Goal: Information Seeking & Learning: Learn about a topic

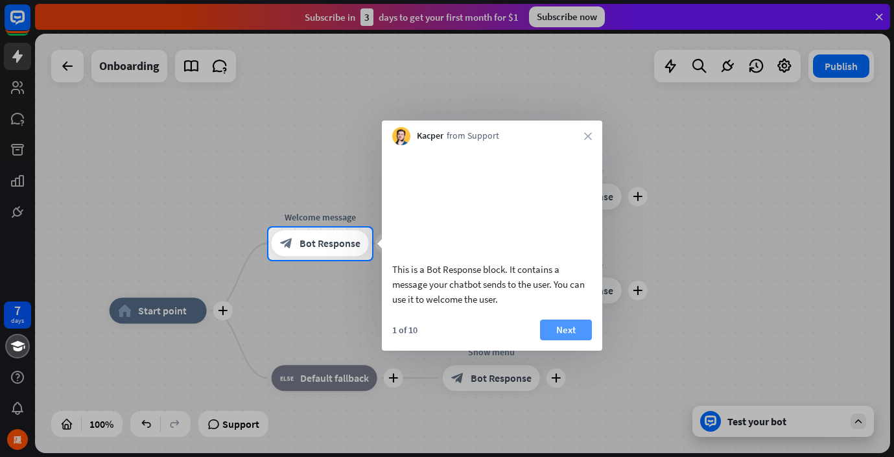
click at [559, 340] on button "Next" at bounding box center [566, 330] width 52 height 21
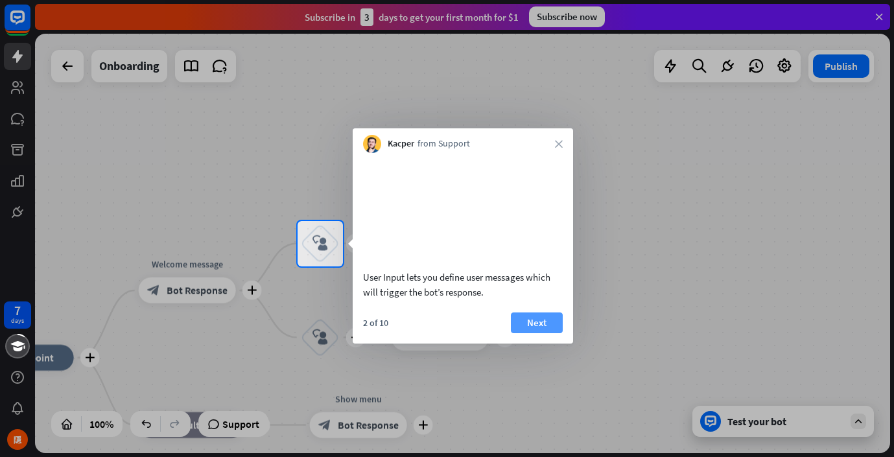
click at [551, 333] on button "Next" at bounding box center [537, 322] width 52 height 21
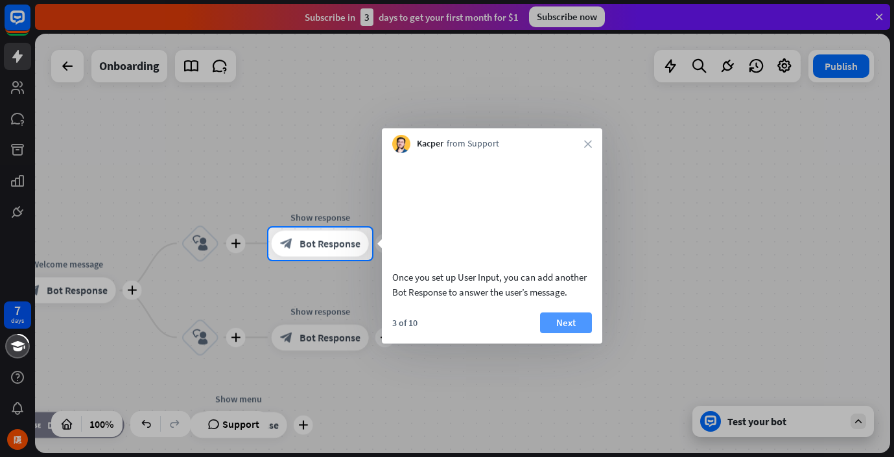
click at [566, 333] on button "Next" at bounding box center [566, 322] width 52 height 21
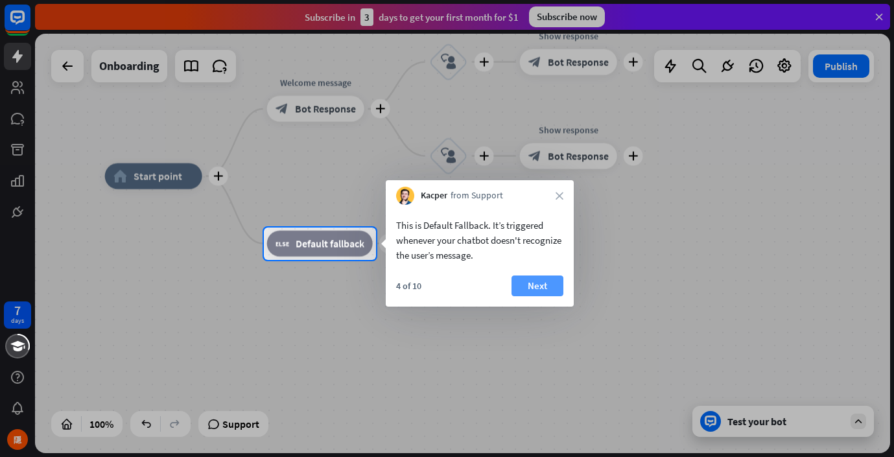
click at [536, 288] on button "Next" at bounding box center [537, 285] width 52 height 21
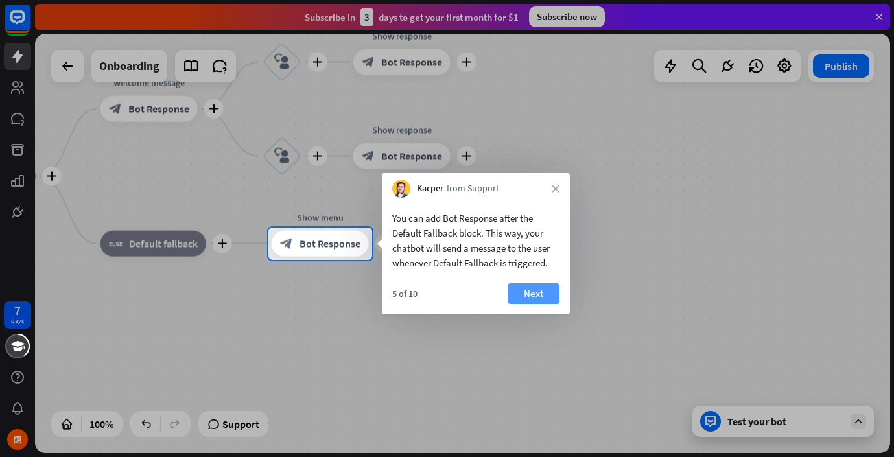
click at [531, 293] on button "Next" at bounding box center [534, 293] width 52 height 21
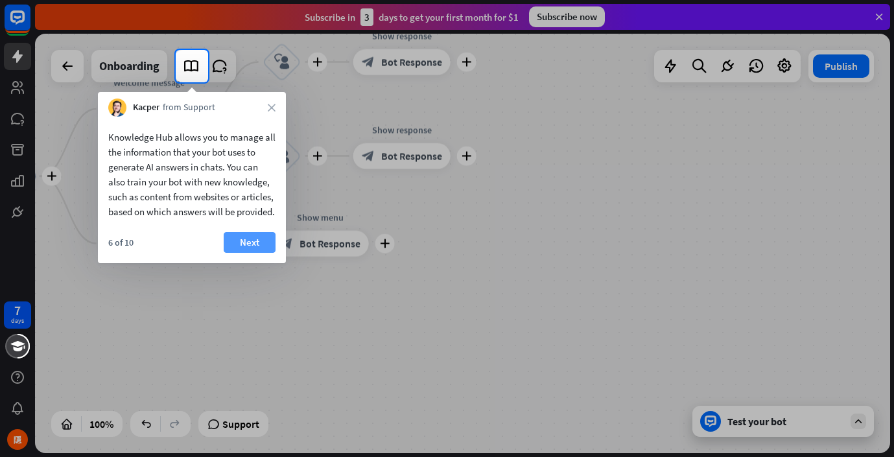
click at [257, 253] on button "Next" at bounding box center [250, 242] width 52 height 21
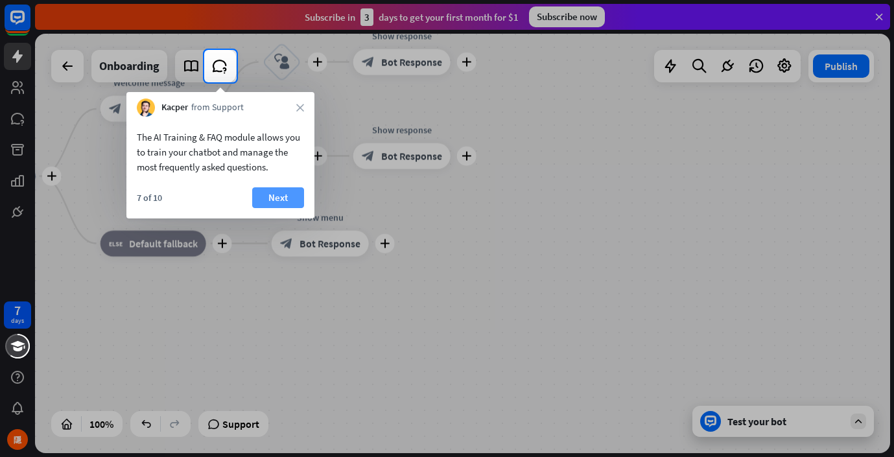
click at [280, 199] on button "Next" at bounding box center [278, 197] width 52 height 21
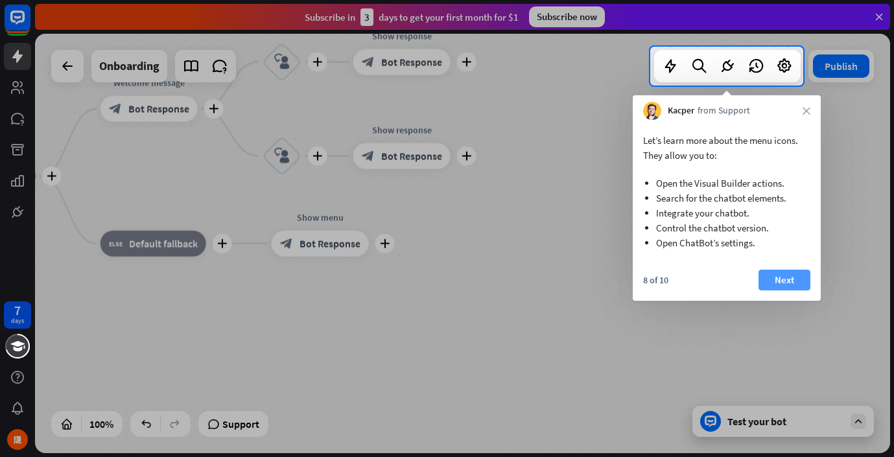
click at [779, 283] on button "Next" at bounding box center [784, 280] width 52 height 21
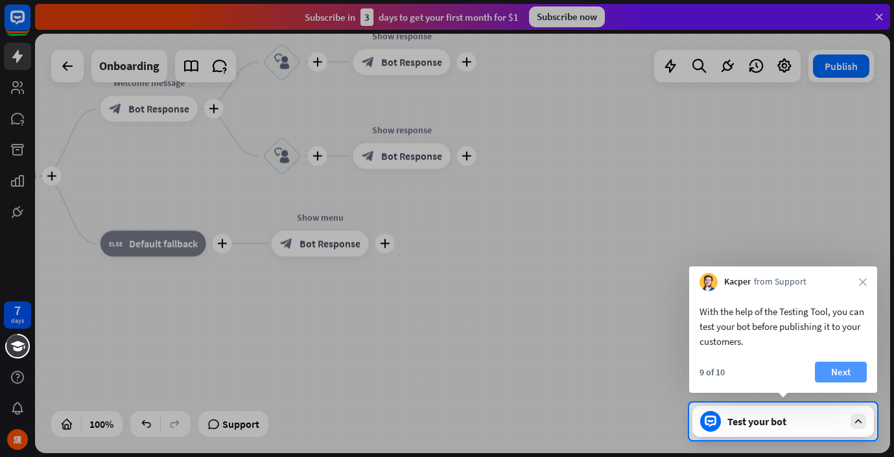
click at [833, 371] on button "Next" at bounding box center [841, 372] width 52 height 21
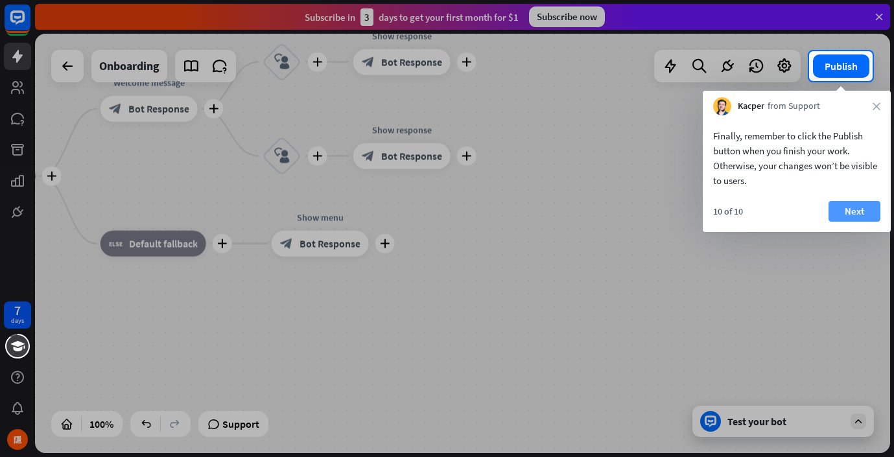
click at [854, 210] on button "Next" at bounding box center [854, 211] width 52 height 21
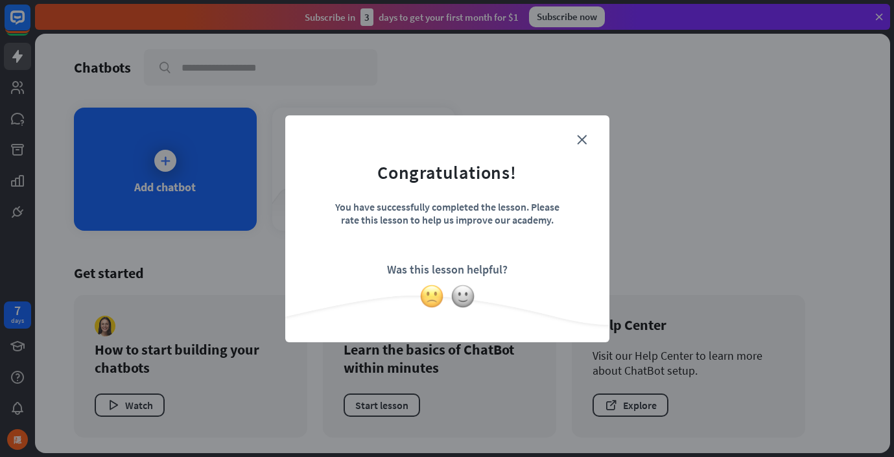
click at [428, 296] on img at bounding box center [431, 296] width 25 height 25
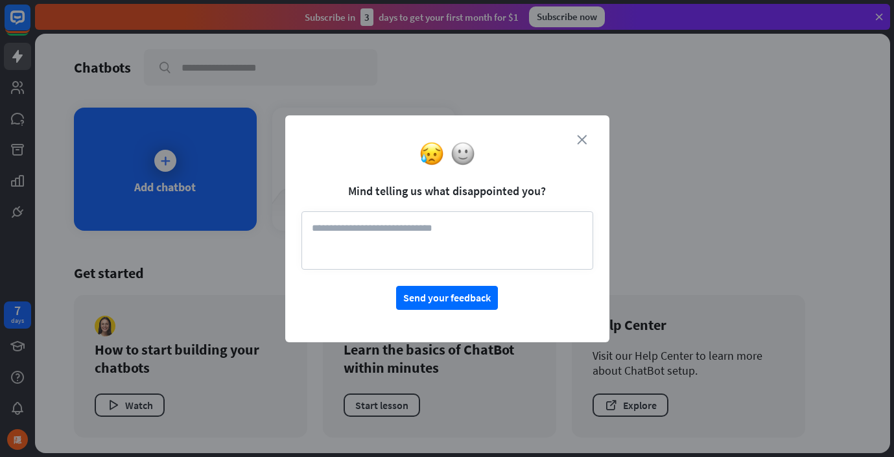
click at [578, 140] on icon "close" at bounding box center [582, 140] width 10 height 10
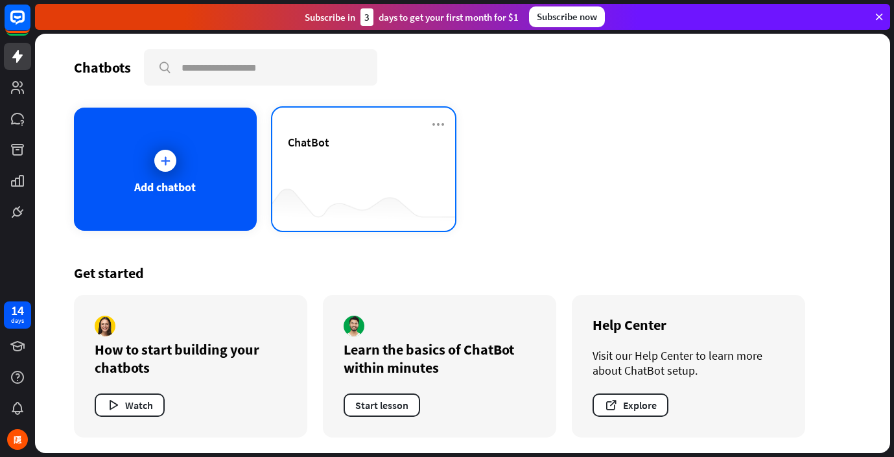
click at [310, 169] on div "ChatBot" at bounding box center [364, 157] width 152 height 45
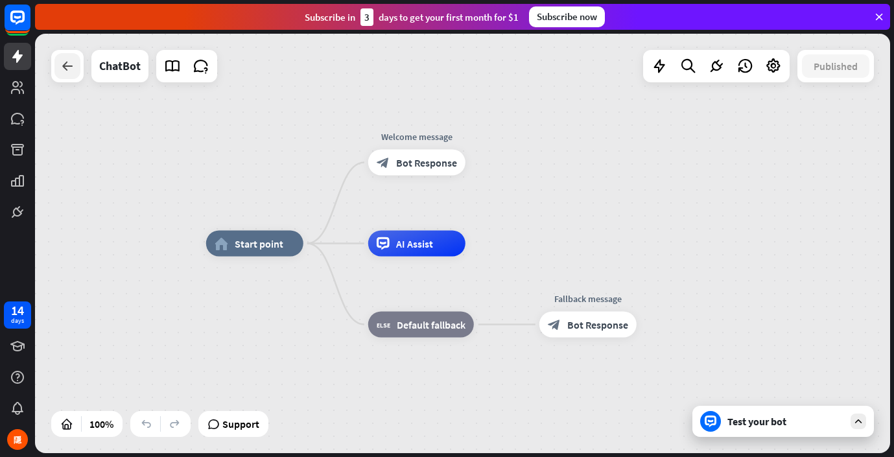
click at [64, 70] on icon at bounding box center [68, 66] width 16 height 16
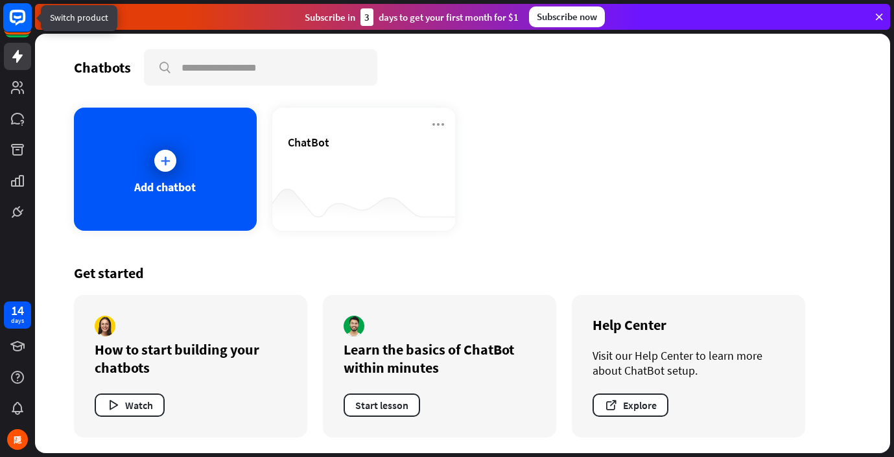
click at [17, 18] on icon at bounding box center [18, 17] width 8 height 3
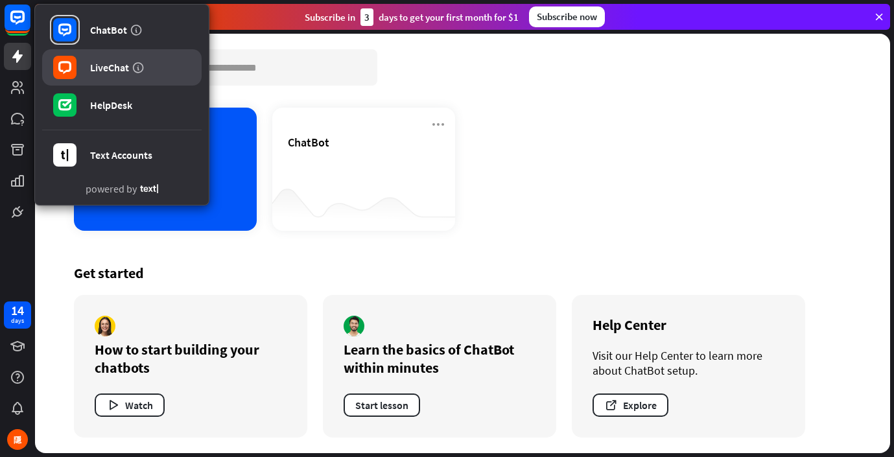
click at [102, 64] on div "LiveChat" at bounding box center [109, 67] width 39 height 13
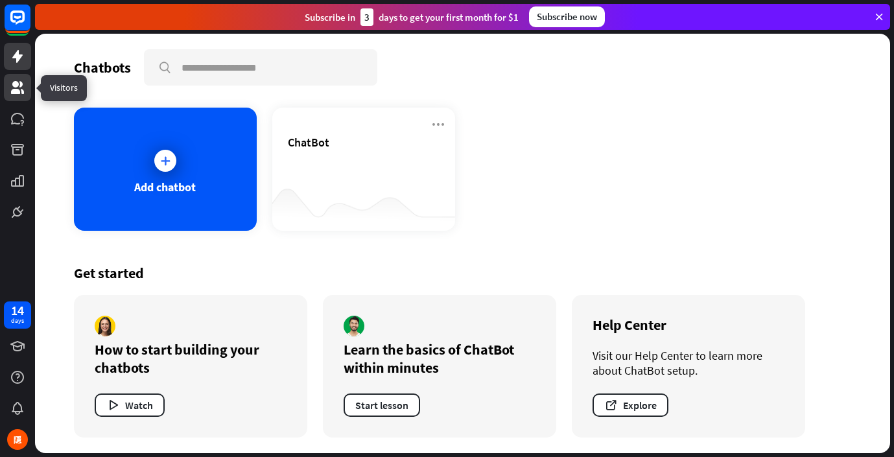
click at [14, 89] on icon at bounding box center [18, 88] width 16 height 16
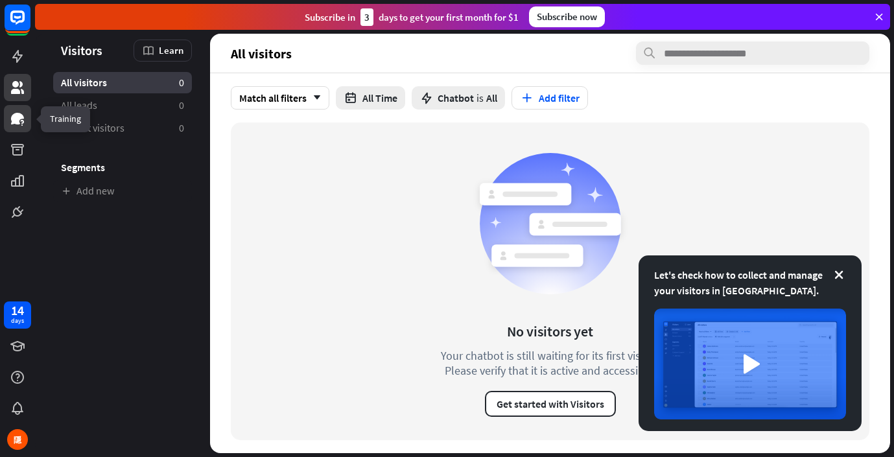
click at [14, 115] on icon at bounding box center [17, 119] width 13 height 12
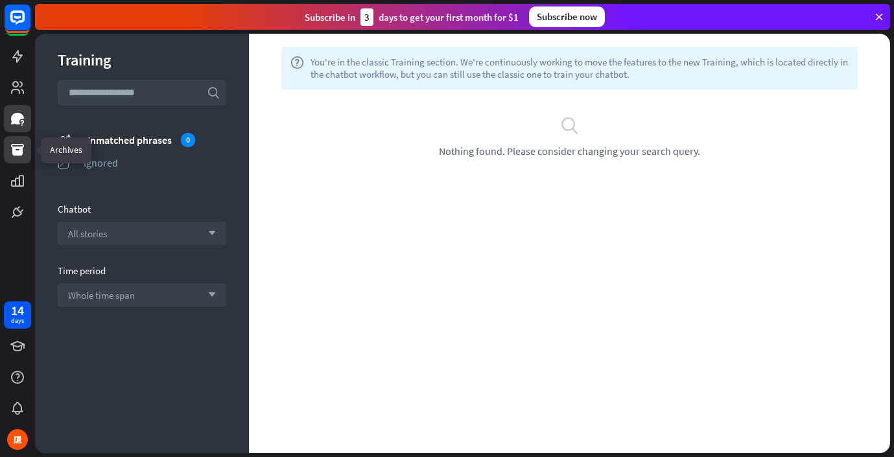
click at [20, 143] on icon at bounding box center [18, 150] width 16 height 16
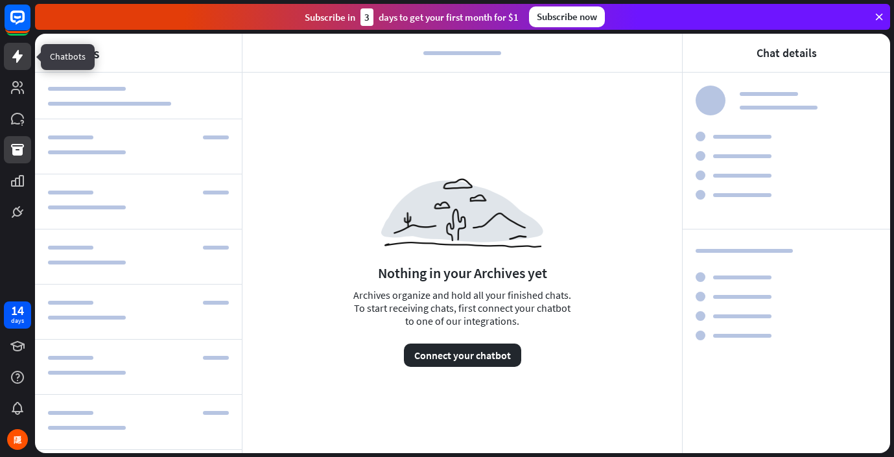
click at [22, 60] on icon at bounding box center [18, 57] width 16 height 16
